Goal: Transaction & Acquisition: Subscribe to service/newsletter

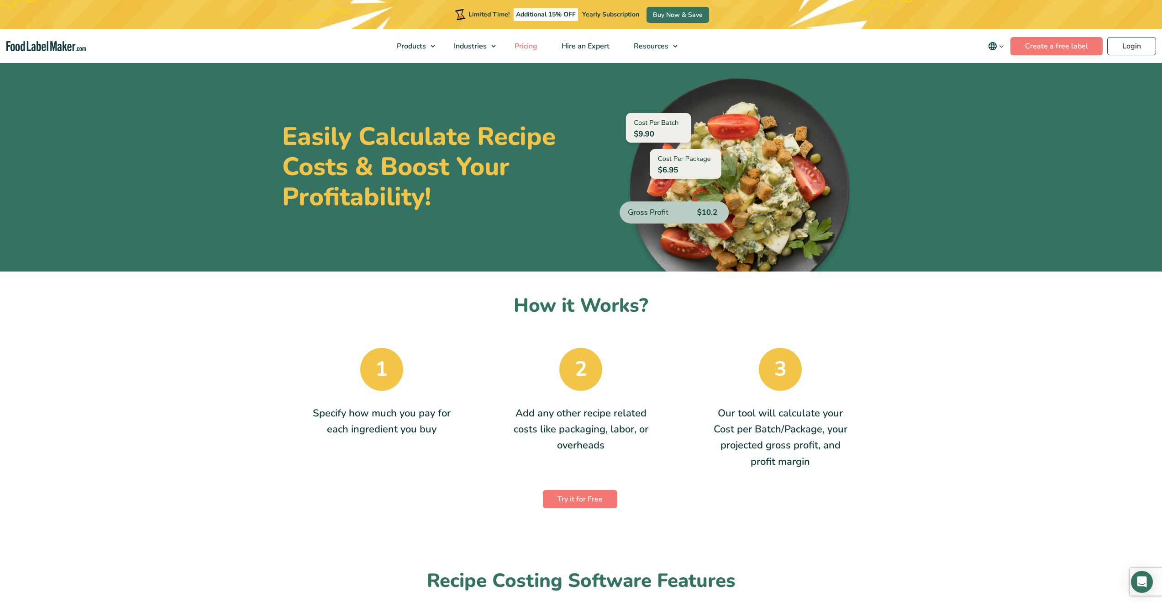
click at [535, 45] on span "Pricing" at bounding box center [525, 46] width 26 height 10
click at [1047, 47] on link "Create a free label" at bounding box center [1057, 46] width 92 height 18
